Goal: Navigation & Orientation: Find specific page/section

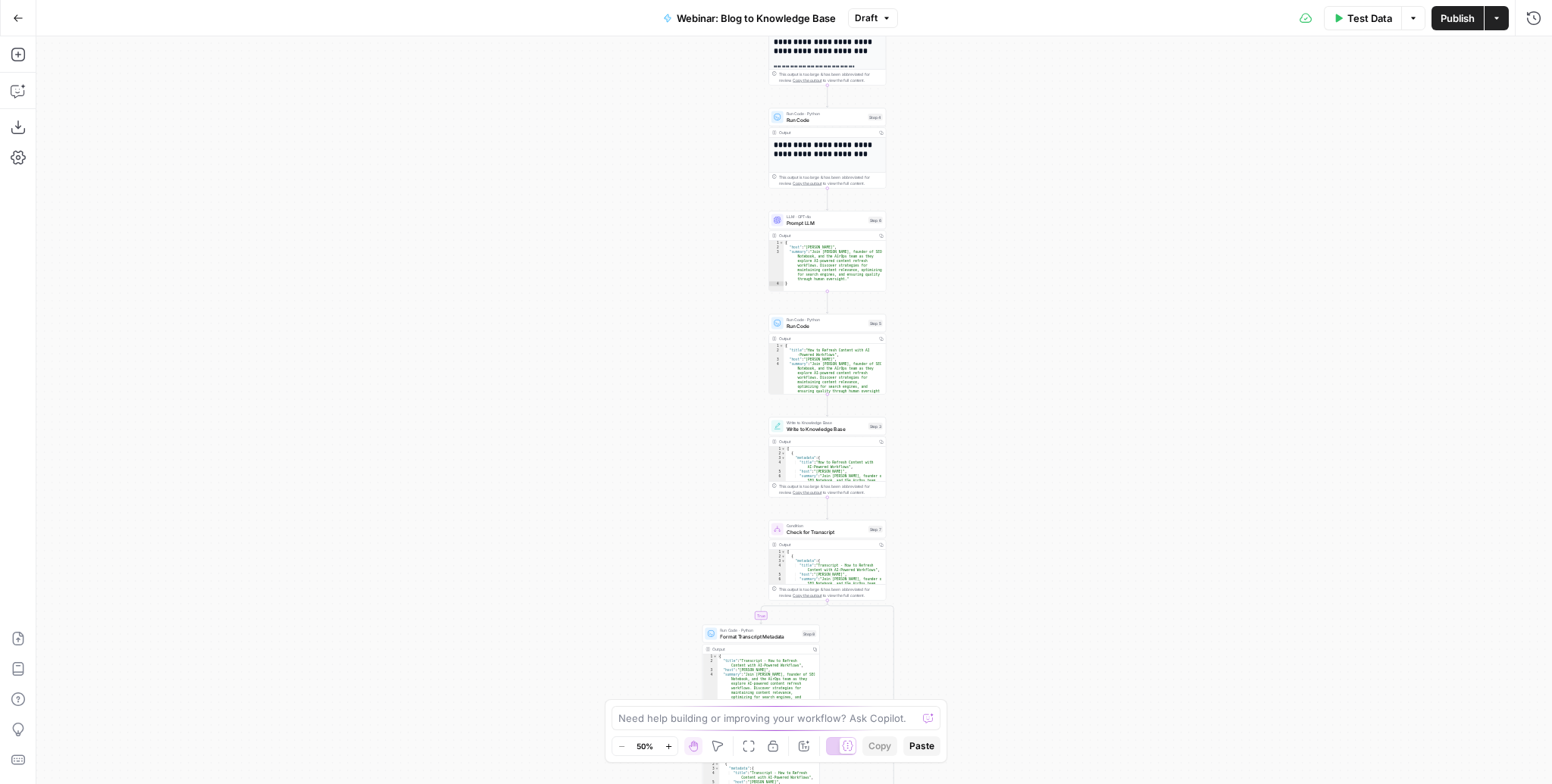
click at [20, 14] on icon "button" at bounding box center [17, 17] width 11 height 11
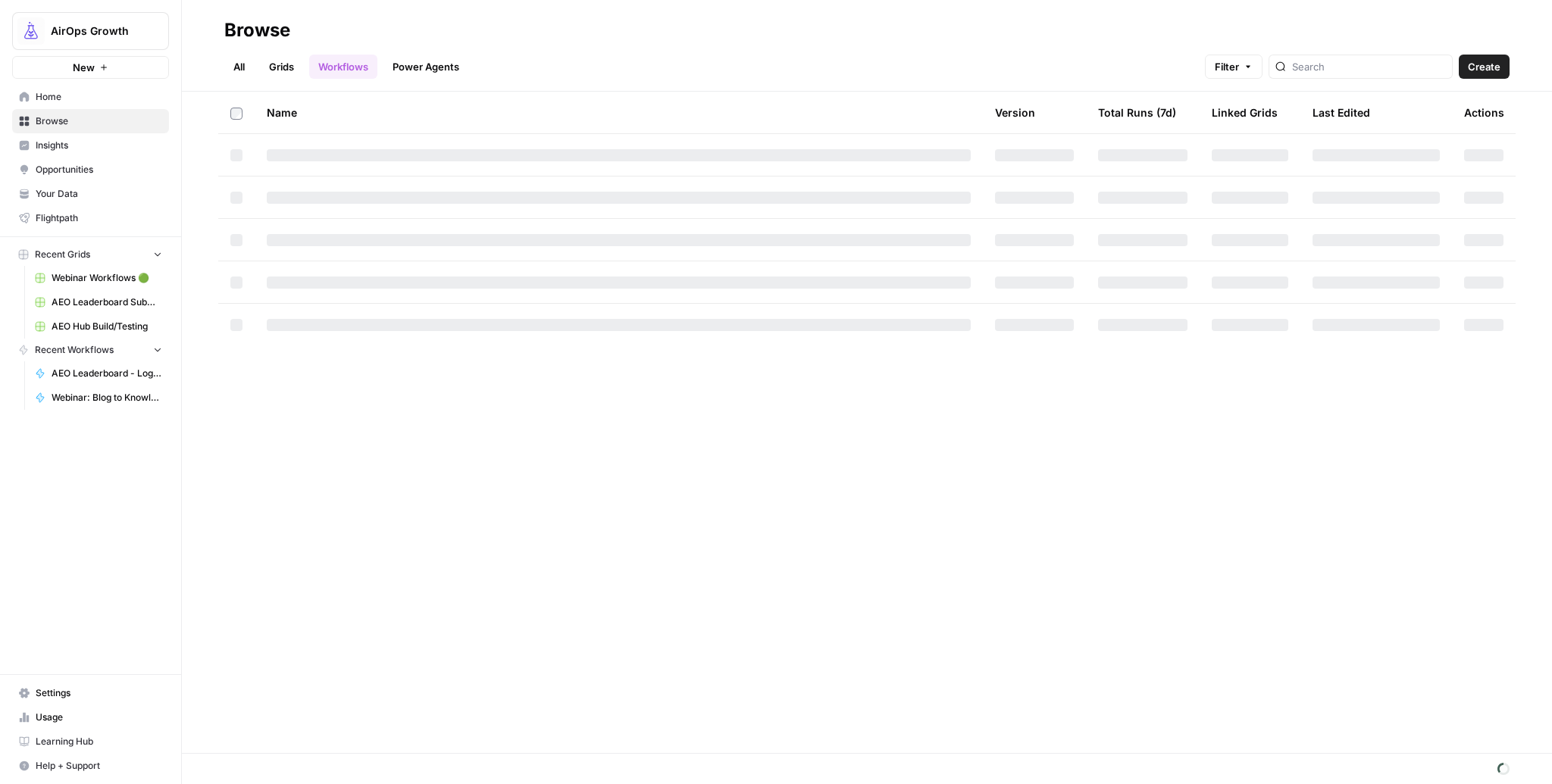
click at [69, 141] on span "Insights" at bounding box center [99, 146] width 127 height 13
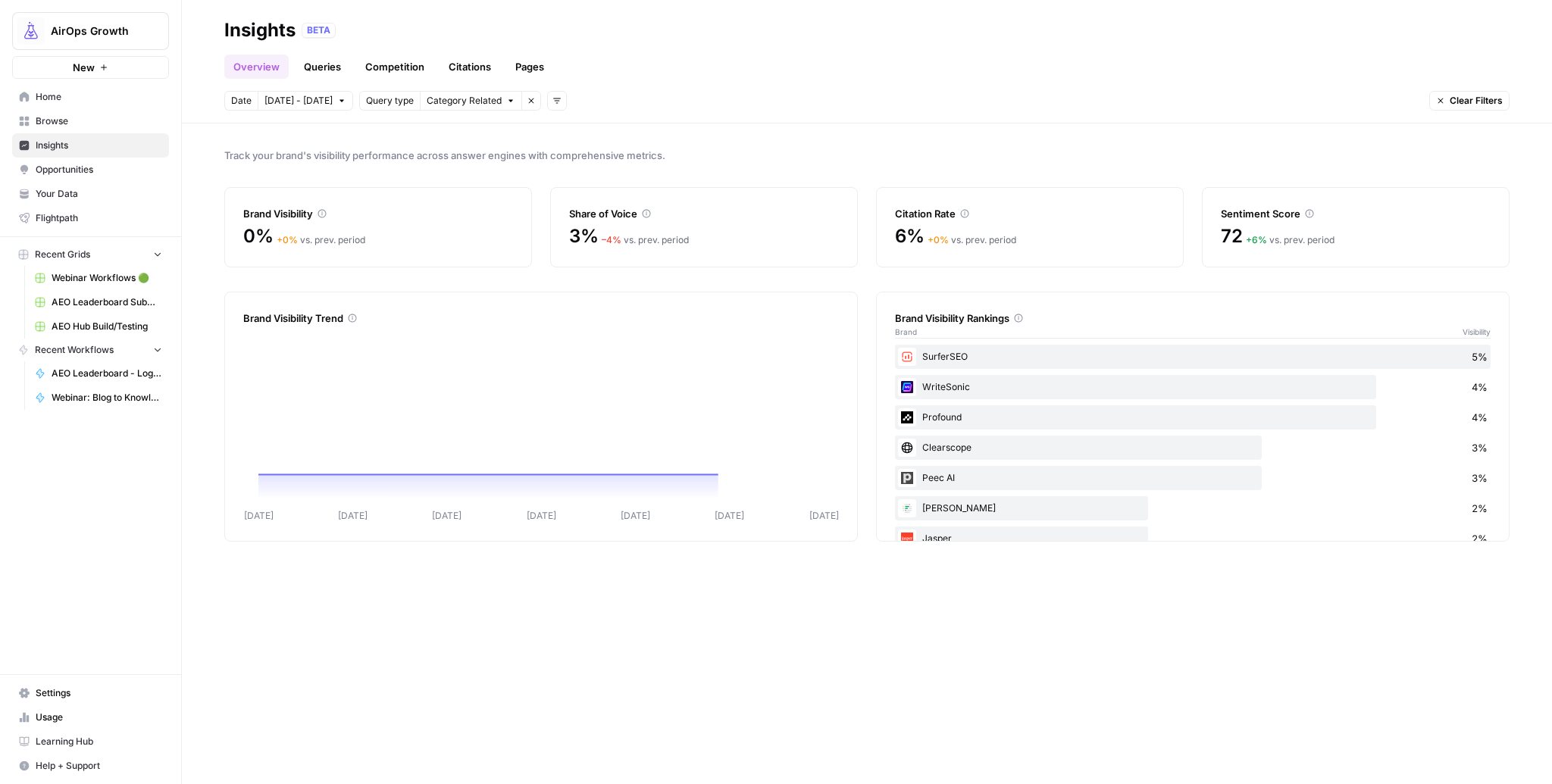
click at [521, 67] on link "Pages" at bounding box center [529, 66] width 47 height 24
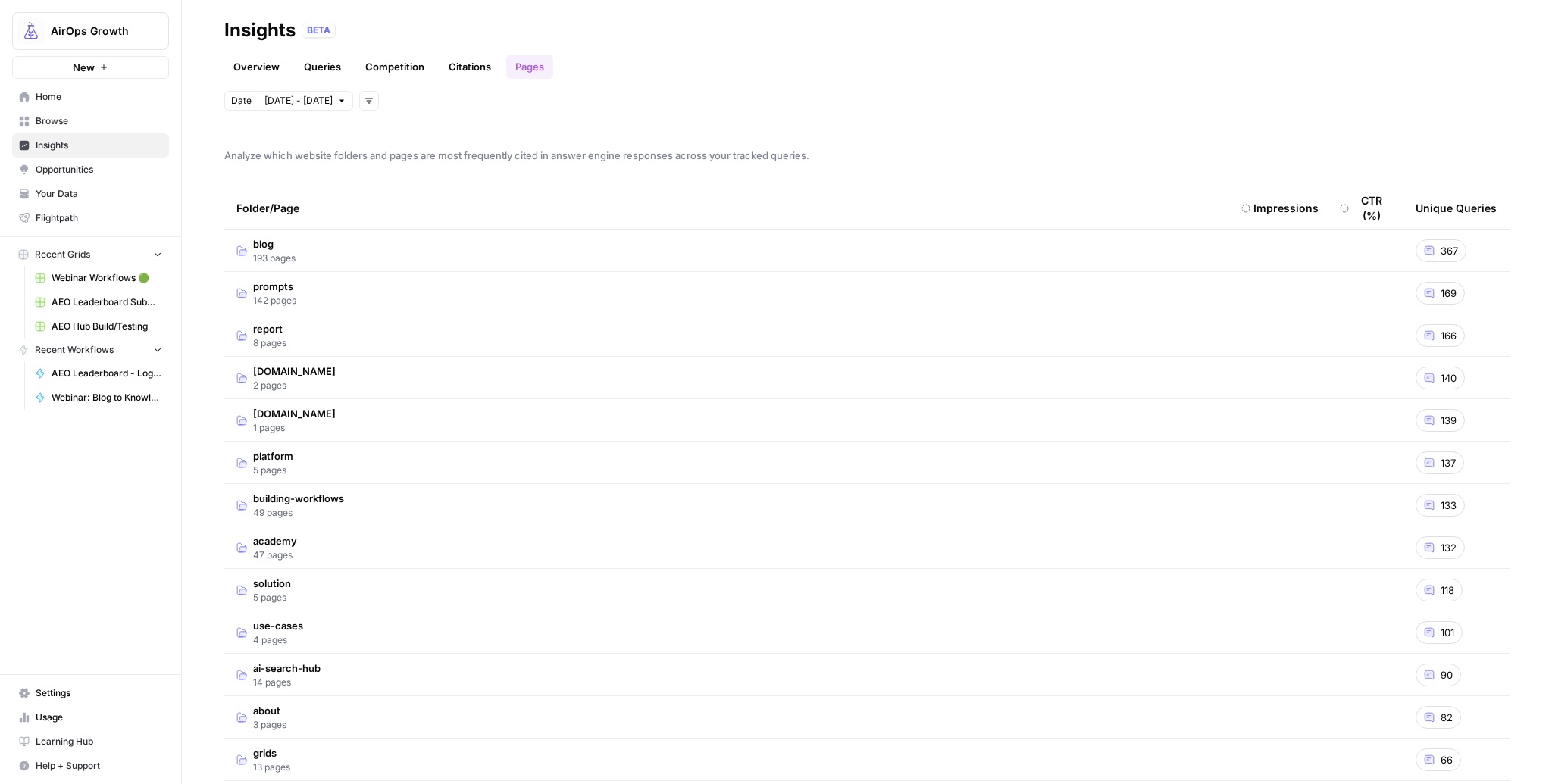
click at [285, 255] on span "193 pages" at bounding box center [274, 258] width 42 height 13
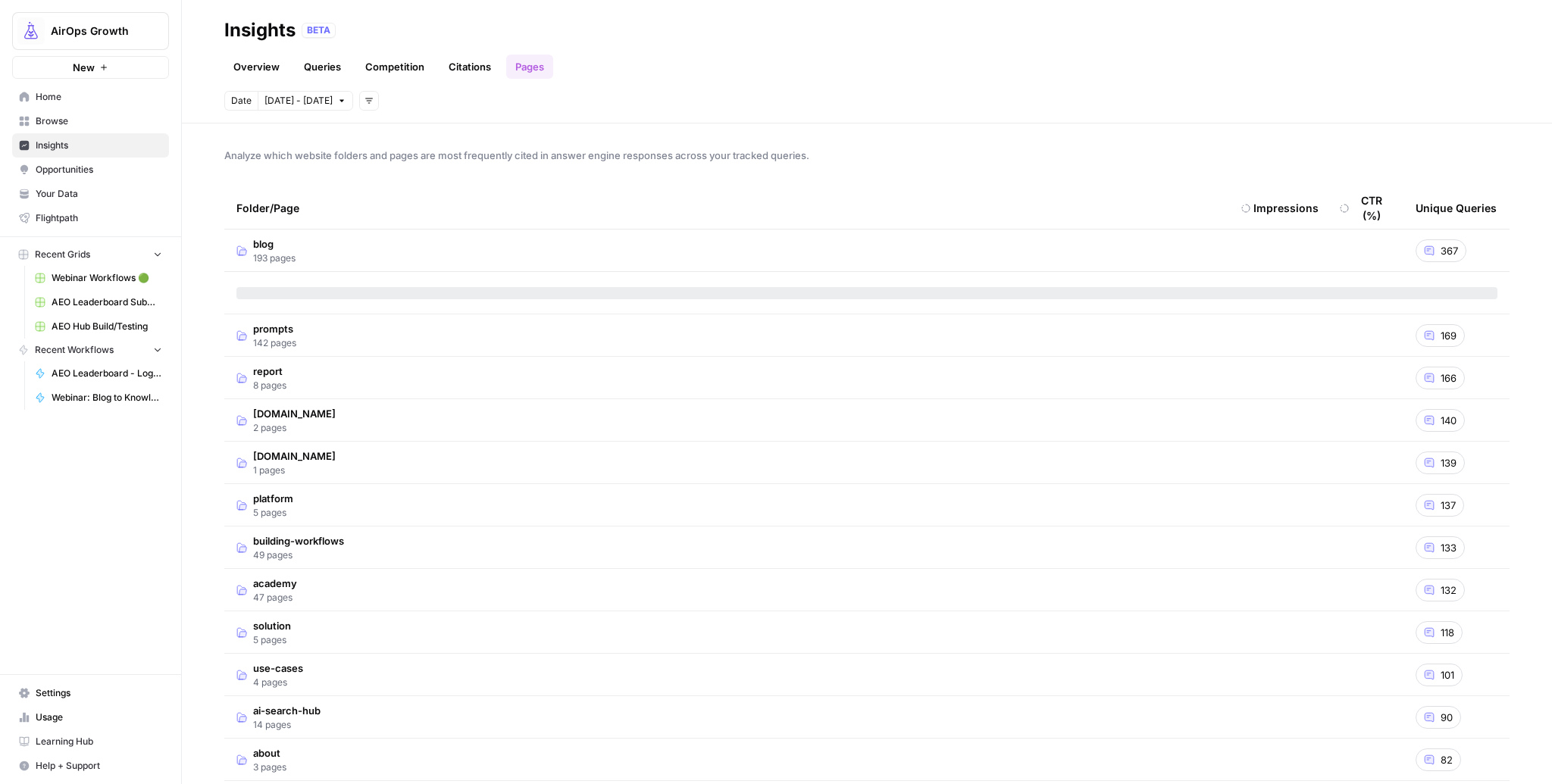
click at [74, 217] on span "Flightpath" at bounding box center [99, 219] width 127 height 13
